Goal: Task Accomplishment & Management: Manage account settings

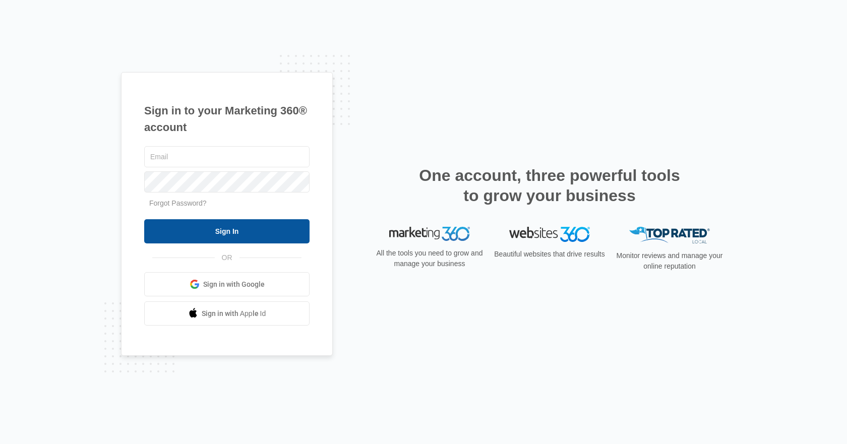
type input "[EMAIL_ADDRESS][DOMAIN_NAME]"
click at [272, 229] on input "Sign In" at bounding box center [226, 231] width 165 height 24
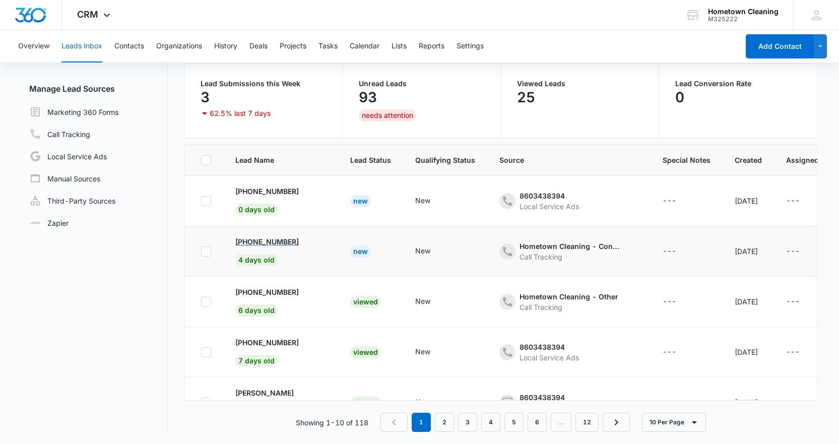
click at [287, 239] on p "[PHONE_NUMBER]" at bounding box center [267, 241] width 64 height 11
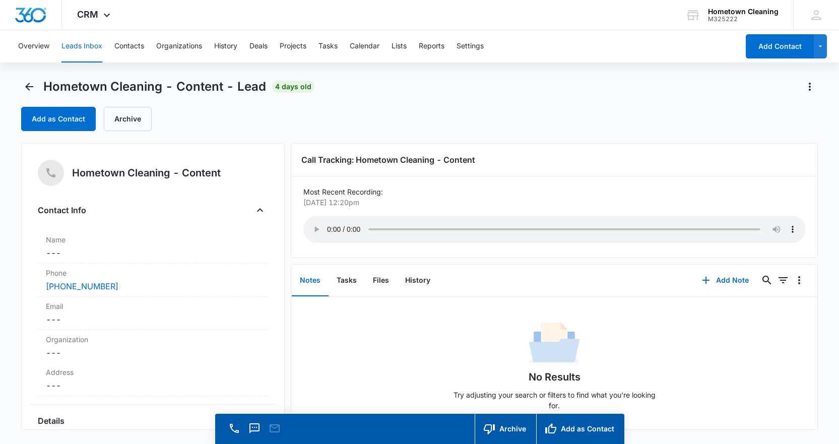
scroll to position [2, 0]
click at [26, 84] on icon "Back" at bounding box center [29, 87] width 12 height 12
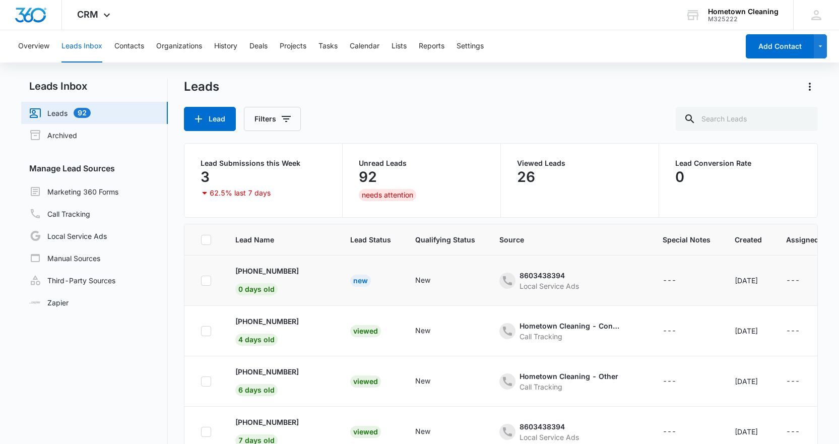
click at [334, 269] on td "[PHONE_NUMBER] 0 days old" at bounding box center [280, 281] width 115 height 50
click at [281, 273] on p "[PHONE_NUMBER]" at bounding box center [267, 271] width 64 height 11
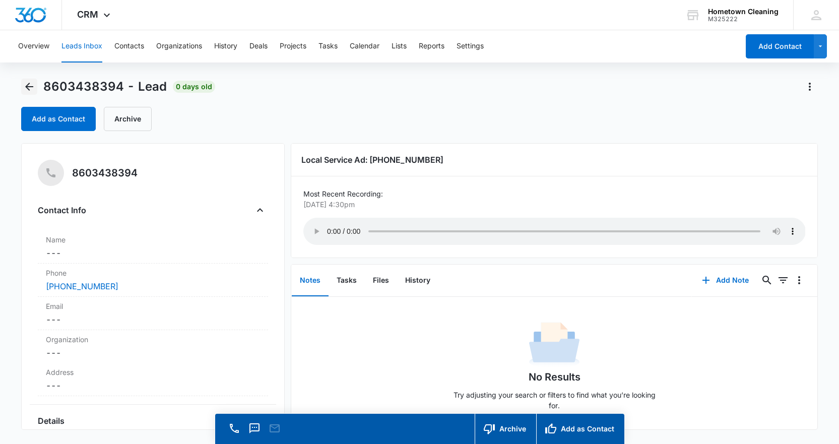
click at [30, 82] on icon "Back" at bounding box center [29, 87] width 12 height 12
